Goal: Download file/media

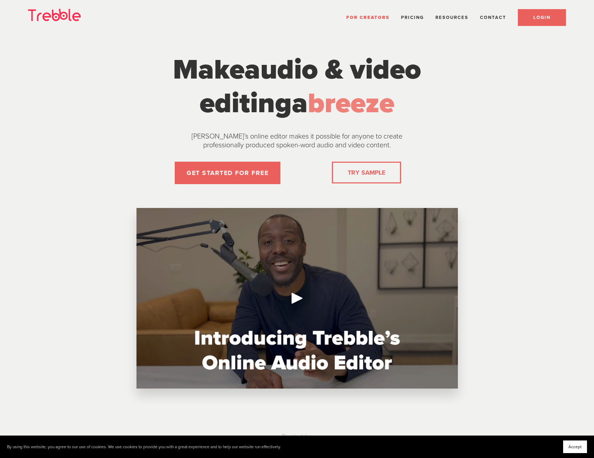
click at [536, 23] on link "LOGIN" at bounding box center [542, 17] width 48 height 17
click at [535, 13] on link "LOGIN" at bounding box center [542, 17] width 48 height 17
click at [548, 18] on span "LOGIN" at bounding box center [541, 18] width 17 height 6
click at [535, 16] on span "LOGIN" at bounding box center [541, 18] width 17 height 6
click at [531, 17] on link "LOGIN" at bounding box center [542, 17] width 48 height 17
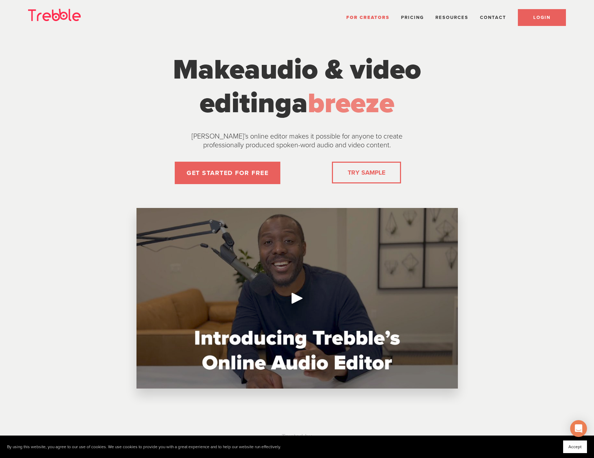
click at [542, 19] on span "LOGIN" at bounding box center [541, 18] width 17 height 6
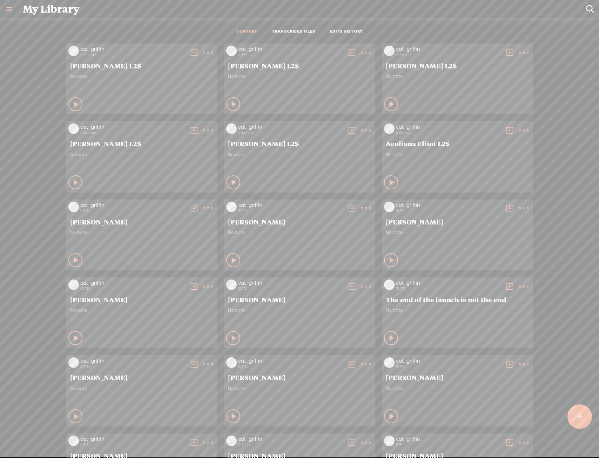
click at [213, 58] on t at bounding box center [208, 53] width 10 height 10
click at [341, 195] on link "Download as..." at bounding box center [327, 202] width 70 height 16
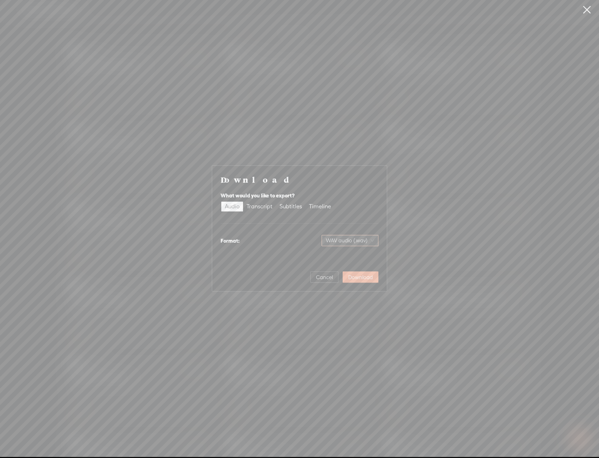
click at [354, 241] on span "WAV audio (.wav)" at bounding box center [350, 240] width 48 height 11
click at [351, 258] on div "MP3 audio (.mp3)" at bounding box center [344, 255] width 57 height 7
click at [357, 273] on button "Download" at bounding box center [361, 277] width 36 height 11
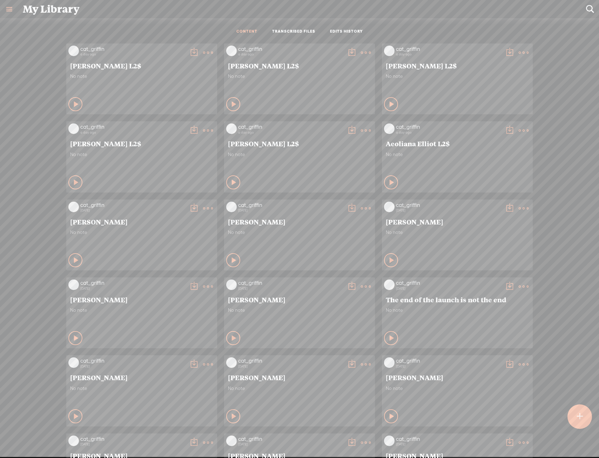
click at [213, 58] on t at bounding box center [208, 53] width 10 height 10
click at [482, 207] on link "Download as..." at bounding box center [485, 202] width 70 height 16
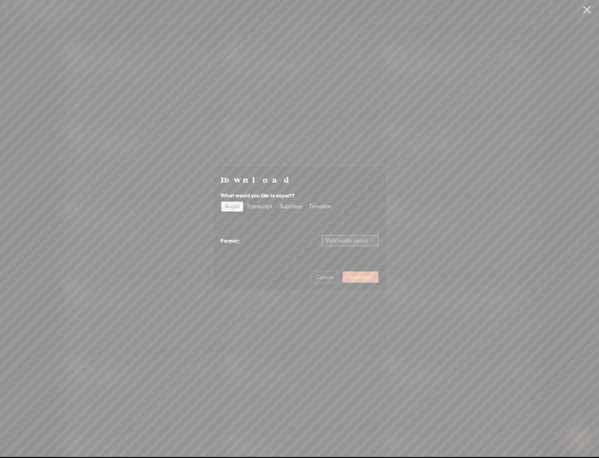
click at [369, 242] on span "WAV audio (.wav)" at bounding box center [350, 240] width 48 height 11
click at [367, 253] on div "MP3 audio (.mp3)" at bounding box center [344, 255] width 57 height 7
click at [369, 276] on span "Download" at bounding box center [361, 277] width 25 height 7
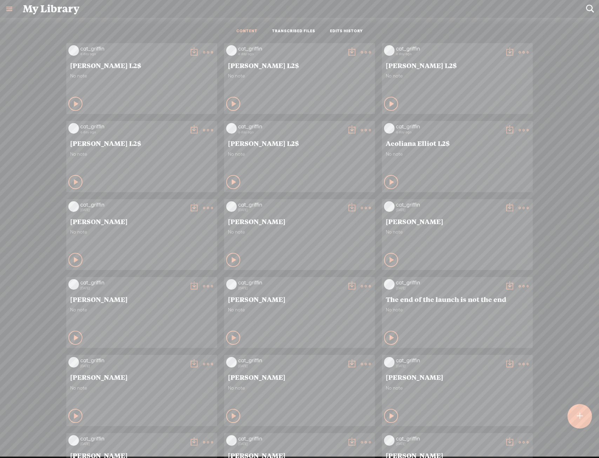
scroll to position [0, 0]
click at [203, 57] on t at bounding box center [208, 52] width 10 height 10
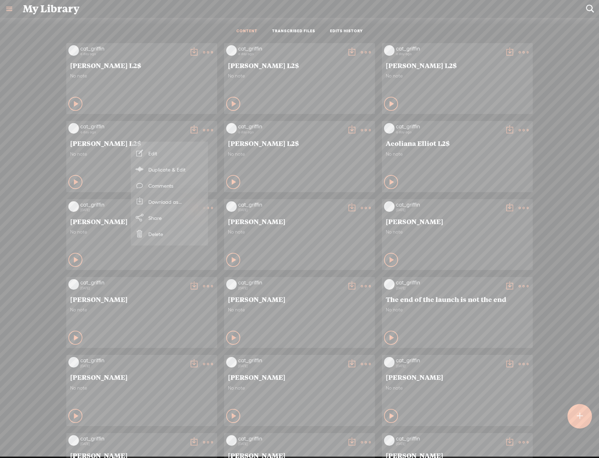
click at [180, 197] on link "Download as..." at bounding box center [169, 202] width 70 height 16
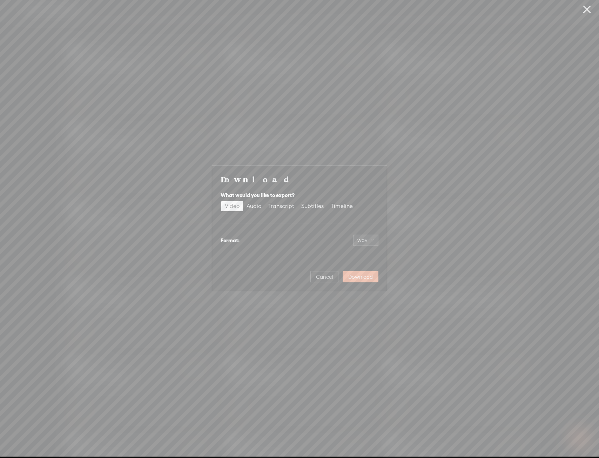
scroll to position [0, 0]
click at [355, 240] on span "MP4 video (.mp4)" at bounding box center [350, 240] width 49 height 11
click at [355, 256] on div "MP4 video (.mp4)" at bounding box center [350, 255] width 45 height 7
click at [246, 205] on label "Audio" at bounding box center [254, 207] width 22 height 10
click at [243, 202] on input "Audio" at bounding box center [243, 202] width 0 height 0
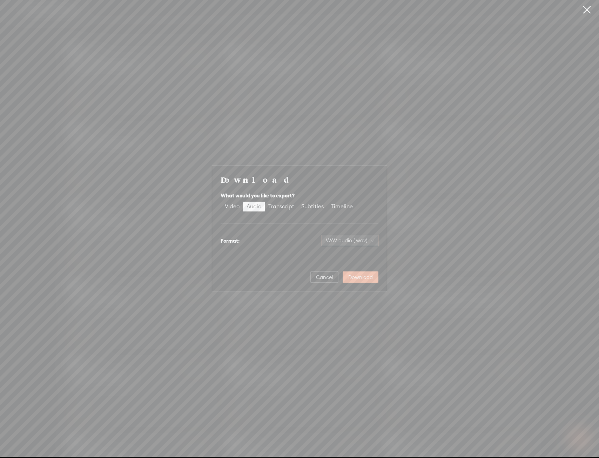
click at [352, 241] on span "WAV audio (.wav)" at bounding box center [350, 240] width 48 height 11
click at [351, 260] on div "Best for sharing, small file size" at bounding box center [344, 263] width 57 height 6
click at [360, 276] on span "Download" at bounding box center [361, 277] width 25 height 7
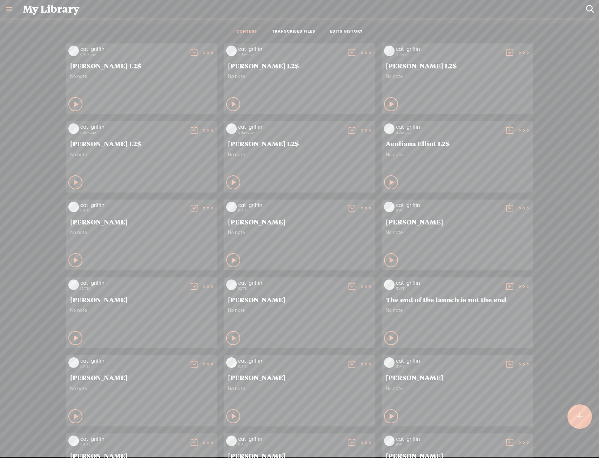
scroll to position [0, 0]
click at [215, 50] on icon at bounding box center [208, 52] width 14 height 14
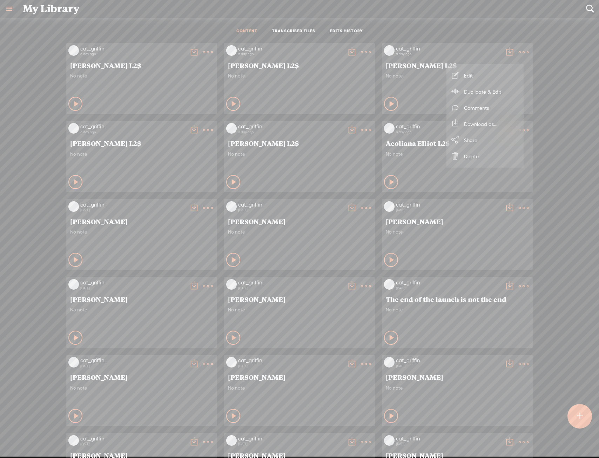
click at [488, 121] on link "Download as..." at bounding box center [485, 124] width 70 height 16
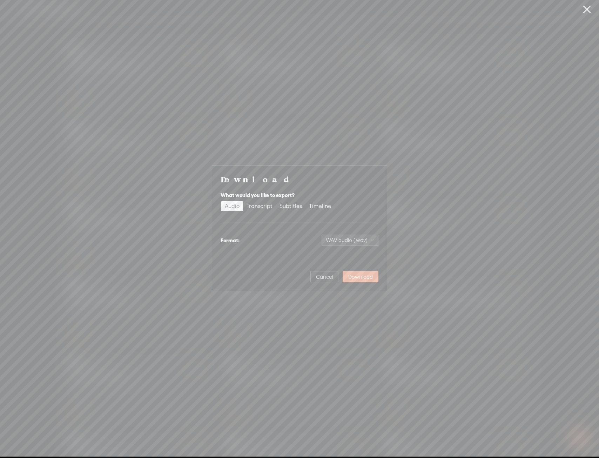
scroll to position [0, 0]
click at [357, 238] on span "WAV audio (.wav)" at bounding box center [350, 240] width 48 height 11
click at [350, 256] on div "MP3 audio (.mp3)" at bounding box center [344, 255] width 57 height 7
click at [360, 274] on span "Download" at bounding box center [361, 277] width 25 height 7
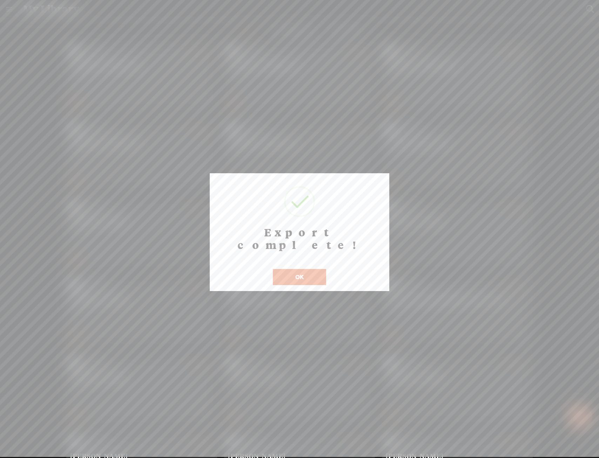
click at [320, 269] on button "OK" at bounding box center [299, 277] width 53 height 16
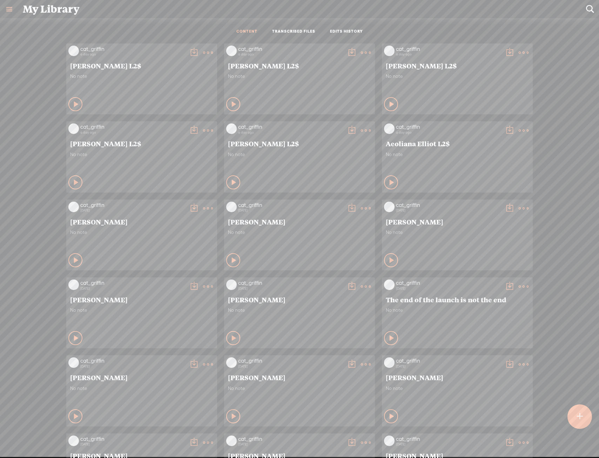
scroll to position [0, 0]
click at [213, 50] on t at bounding box center [208, 52] width 10 height 10
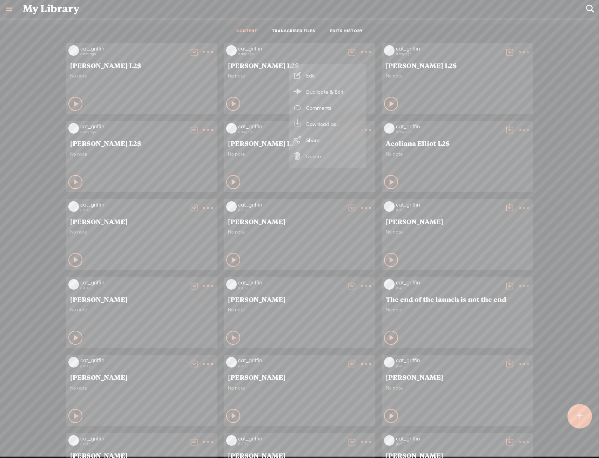
click at [338, 120] on link "Download as..." at bounding box center [327, 124] width 70 height 16
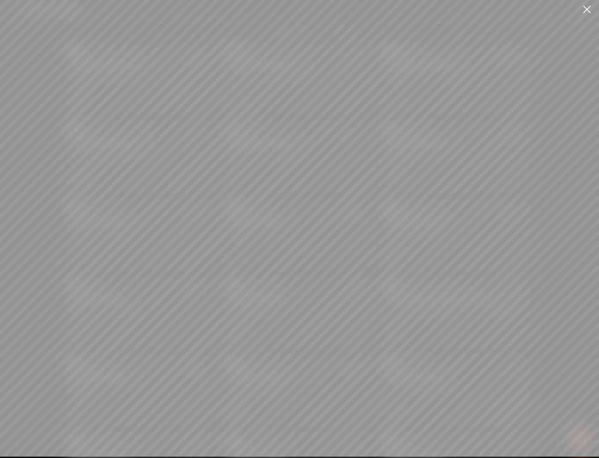
scroll to position [0, 0]
click at [359, 239] on span "WAV audio (.wav)" at bounding box center [350, 240] width 48 height 11
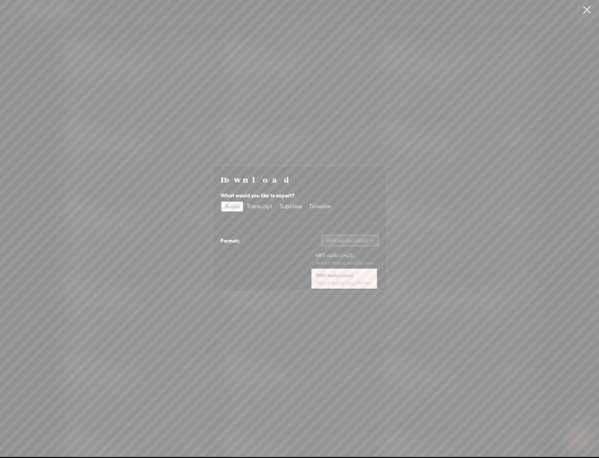
click at [355, 248] on div "MP3 audio (.mp3) Best for sharing, small file size WAV audio (.wav) Highest qua…" at bounding box center [344, 269] width 68 height 42
click at [354, 253] on div "MP3 audio (.mp3)" at bounding box center [344, 255] width 57 height 7
click at [361, 273] on button "Download" at bounding box center [361, 277] width 36 height 11
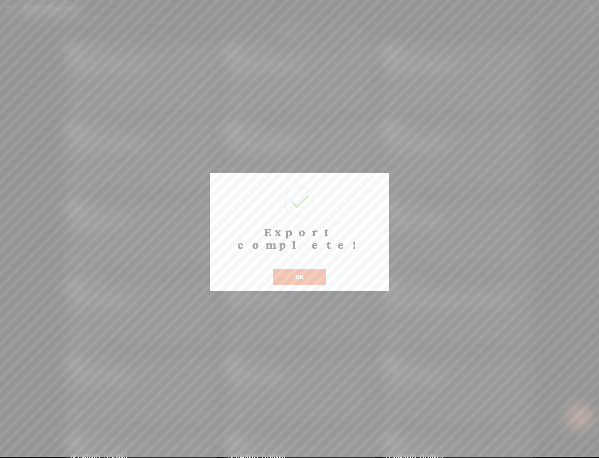
click at [310, 269] on button "OK" at bounding box center [299, 277] width 53 height 16
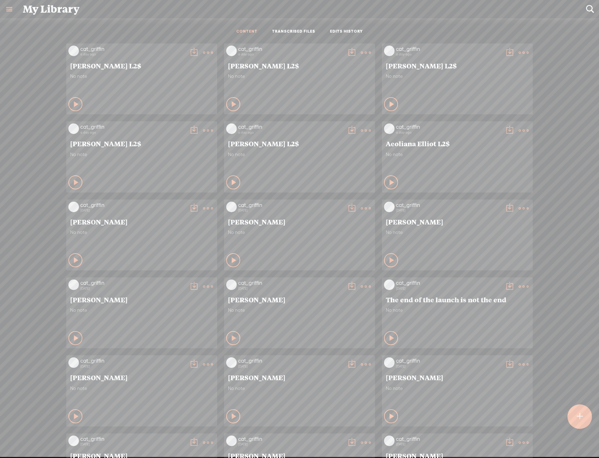
click at [203, 52] on t at bounding box center [208, 53] width 10 height 10
click at [174, 123] on link "Download as..." at bounding box center [169, 125] width 70 height 16
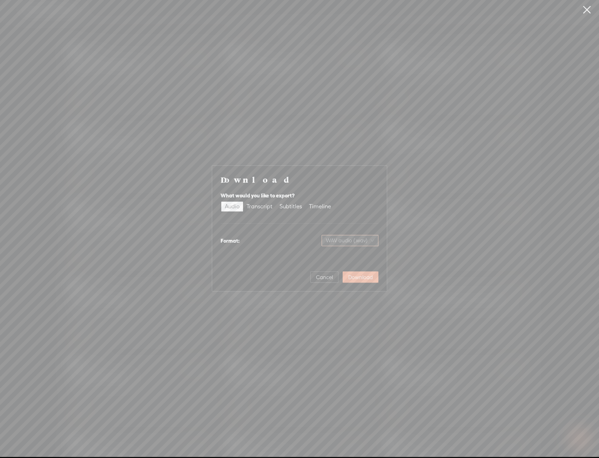
click at [372, 238] on span "WAV audio (.wav)" at bounding box center [350, 240] width 48 height 11
click at [363, 254] on div "MP3 audio (.mp3)" at bounding box center [344, 255] width 57 height 7
click at [363, 278] on span "Download" at bounding box center [361, 277] width 25 height 7
